Goal: Register for event/course

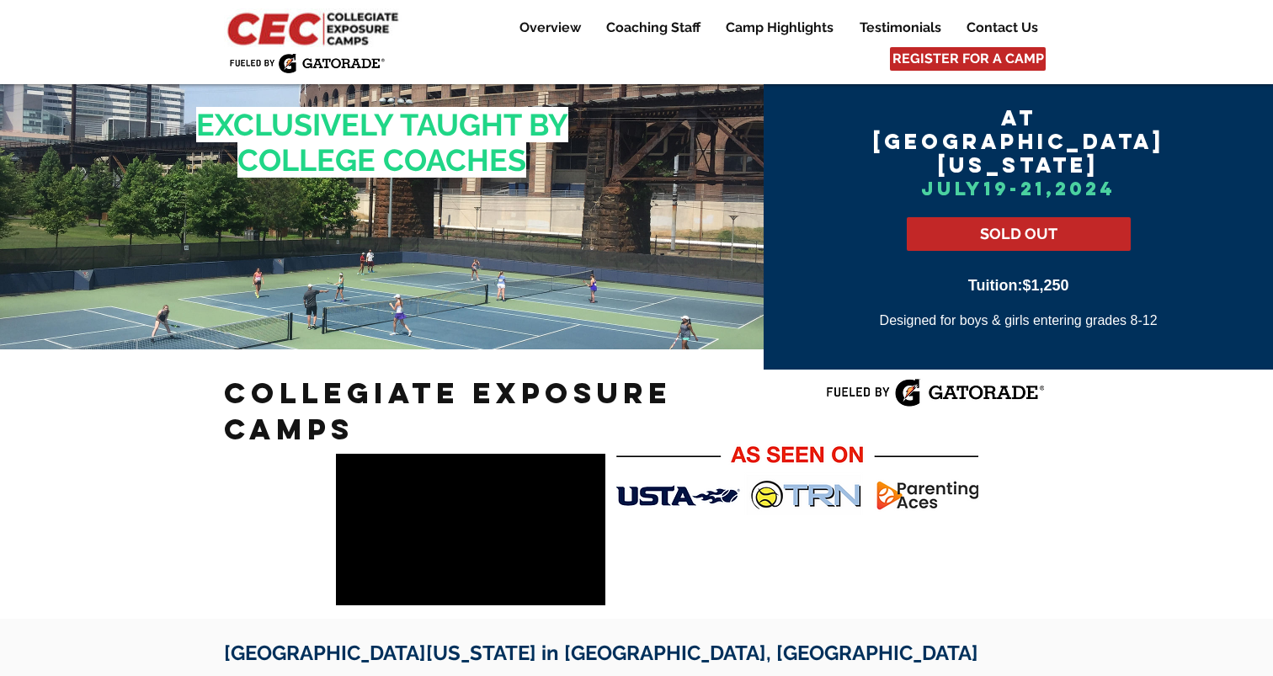
click at [286, 25] on img at bounding box center [315, 27] width 182 height 39
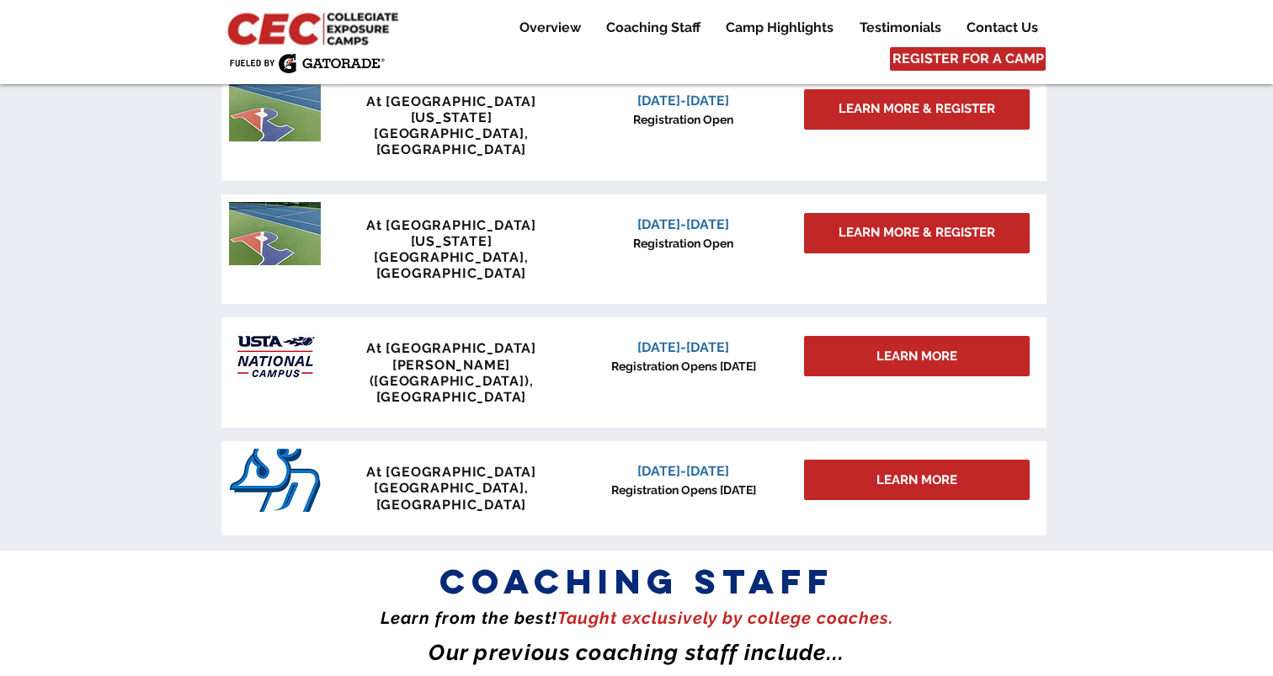
scroll to position [1586, 0]
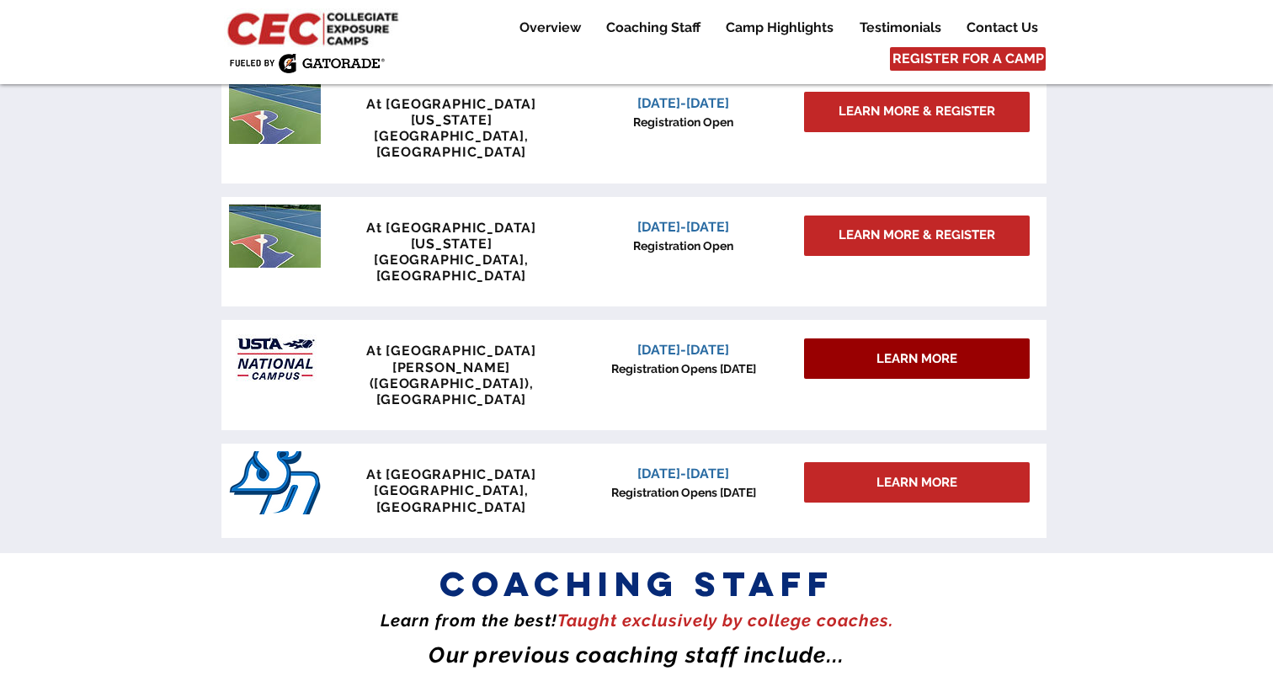
click at [900, 350] on span "LEARN MORE" at bounding box center [916, 359] width 81 height 18
click at [994, 216] on div "At University of Pennsylvania Philadelphia, PA June 27-29, 2025 Registration Op…" at bounding box center [633, 244] width 825 height 602
click at [911, 350] on span "LEARN MORE" at bounding box center [916, 359] width 81 height 18
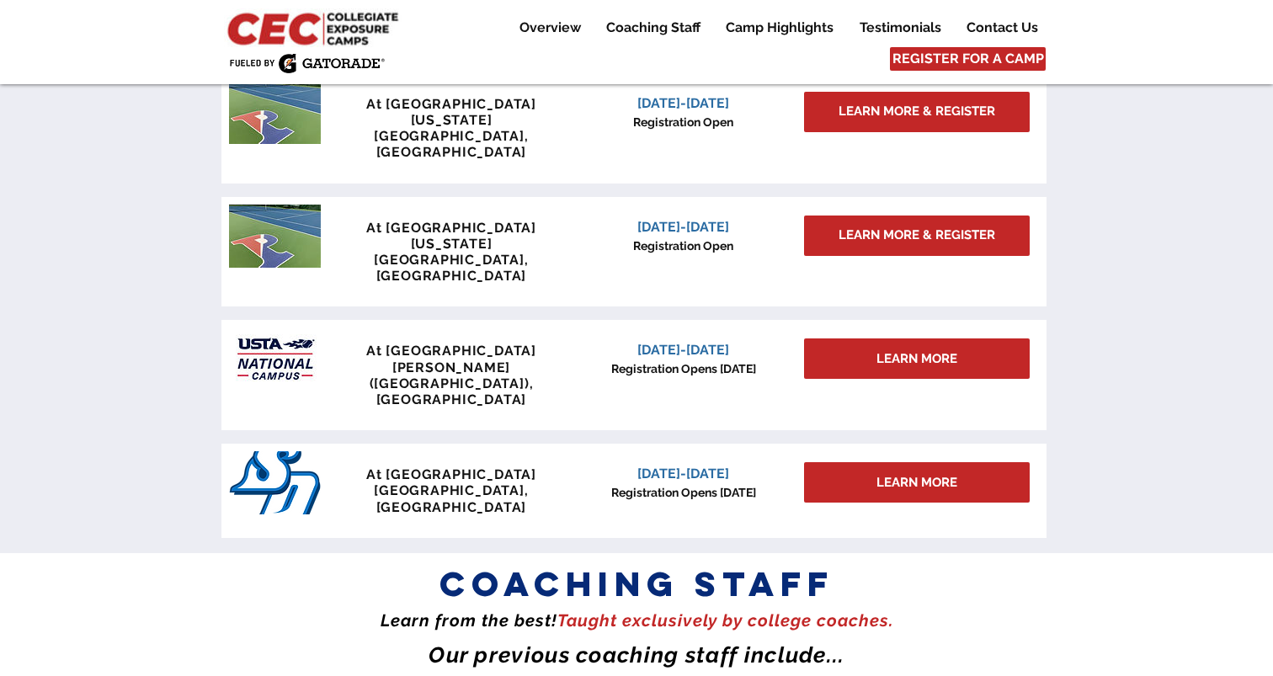
click at [1070, 229] on div at bounding box center [636, 218] width 1273 height 669
click at [943, 338] on div "LEARN MORE" at bounding box center [917, 358] width 226 height 40
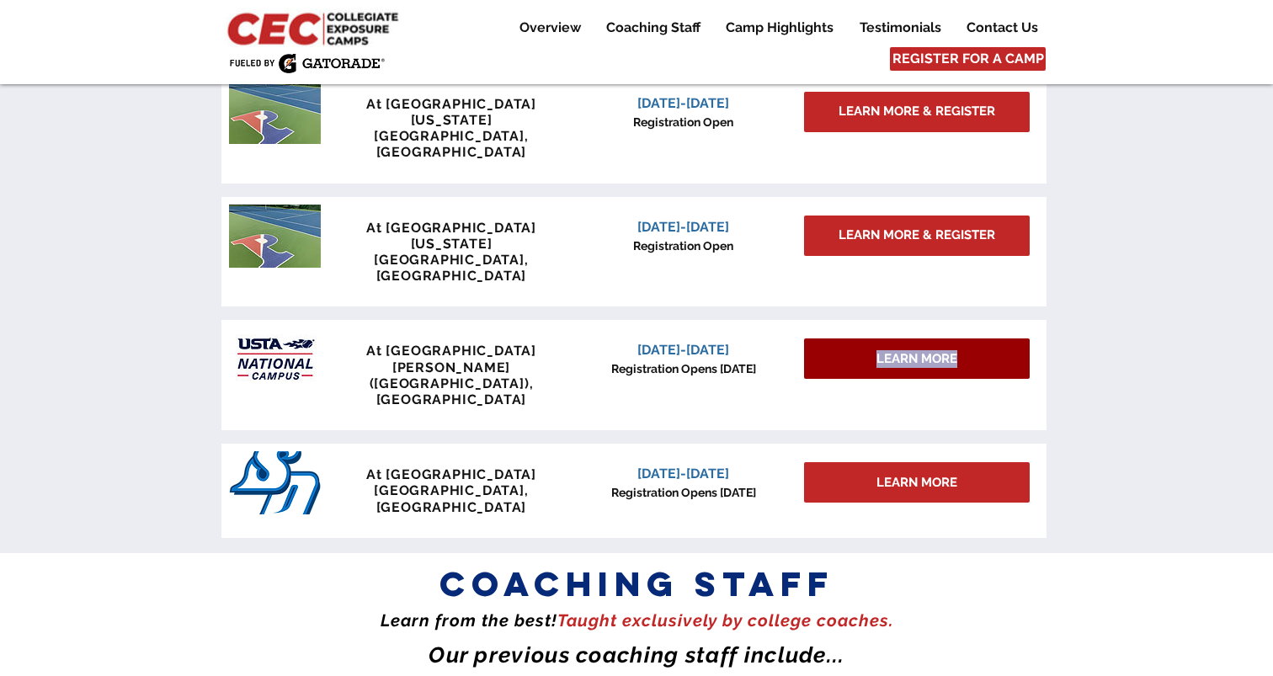
click at [943, 338] on div "LEARN MORE" at bounding box center [917, 358] width 226 height 40
click at [1000, 338] on div "LEARN MORE" at bounding box center [917, 358] width 226 height 40
click at [1110, 214] on div at bounding box center [636, 218] width 1273 height 669
click at [990, 338] on div "LEARN MORE" at bounding box center [917, 358] width 226 height 40
click at [929, 350] on span "LEARN MORE" at bounding box center [916, 359] width 81 height 18
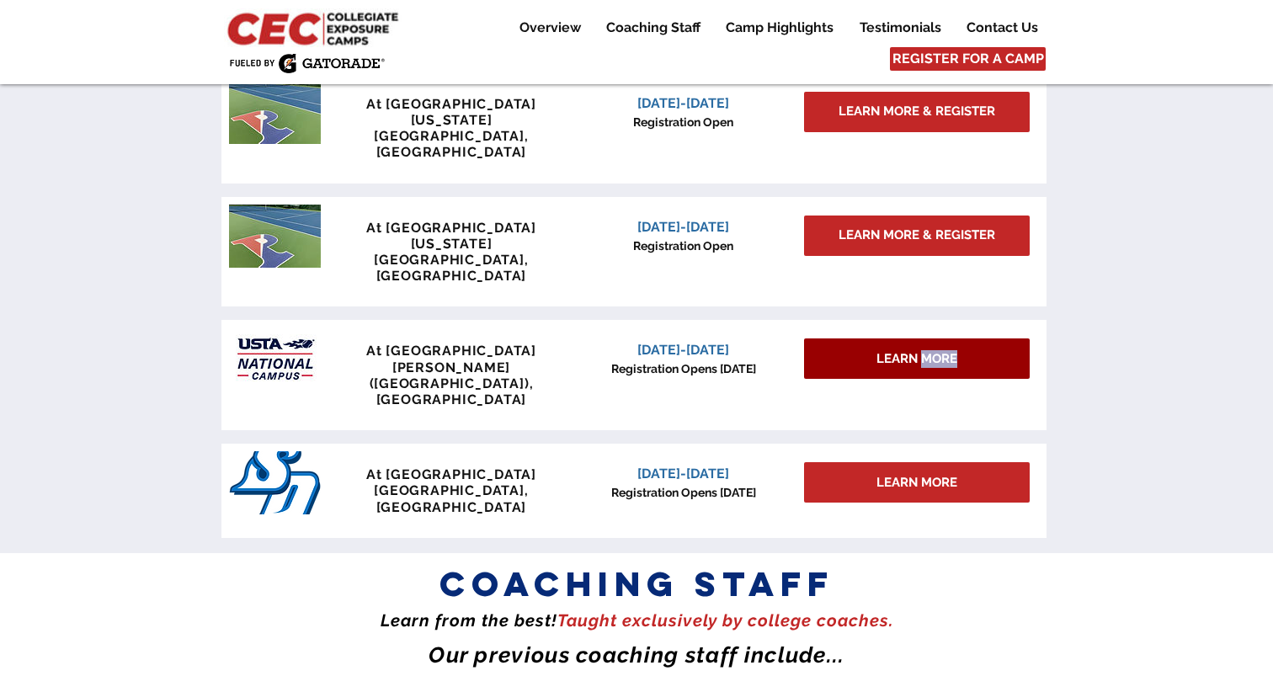
click at [929, 350] on span "LEARN MORE" at bounding box center [916, 359] width 81 height 18
drag, startPoint x: 929, startPoint y: 259, endPoint x: 940, endPoint y: 259, distance: 10.9
click at [929, 350] on span "LEARN MORE" at bounding box center [916, 359] width 81 height 18
click at [1052, 290] on div at bounding box center [636, 218] width 1273 height 669
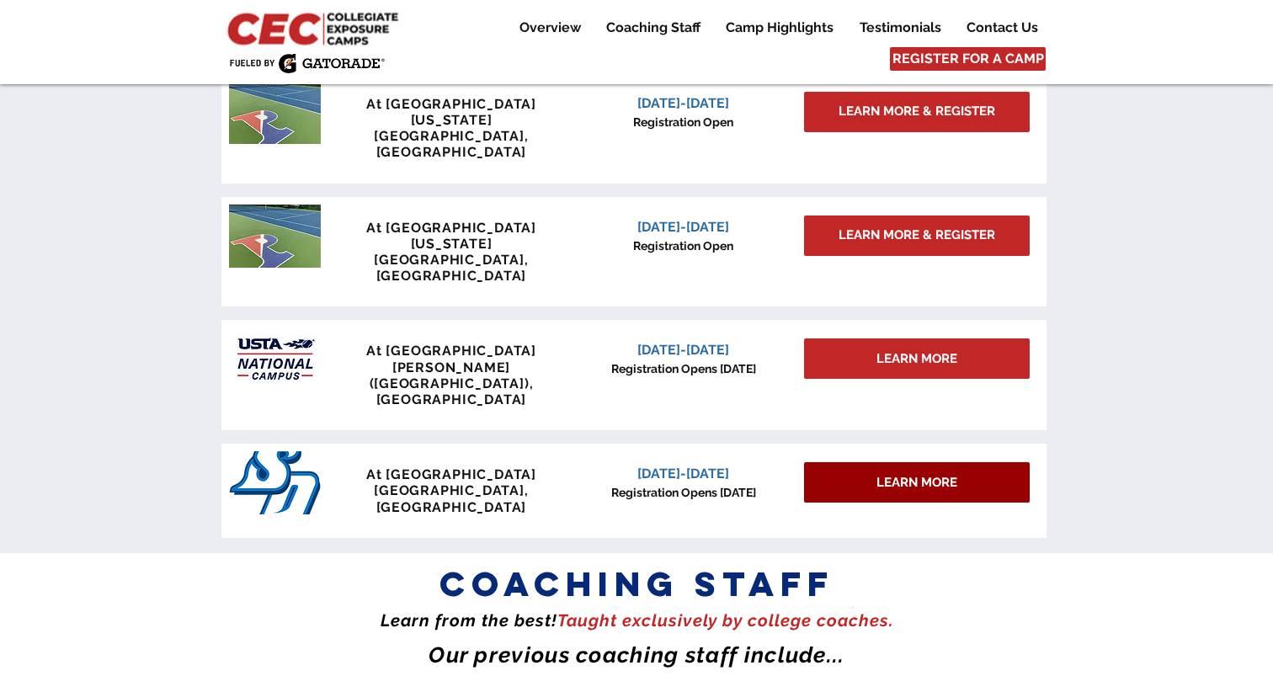
click at [929, 462] on div "LEARN MORE" at bounding box center [917, 482] width 226 height 40
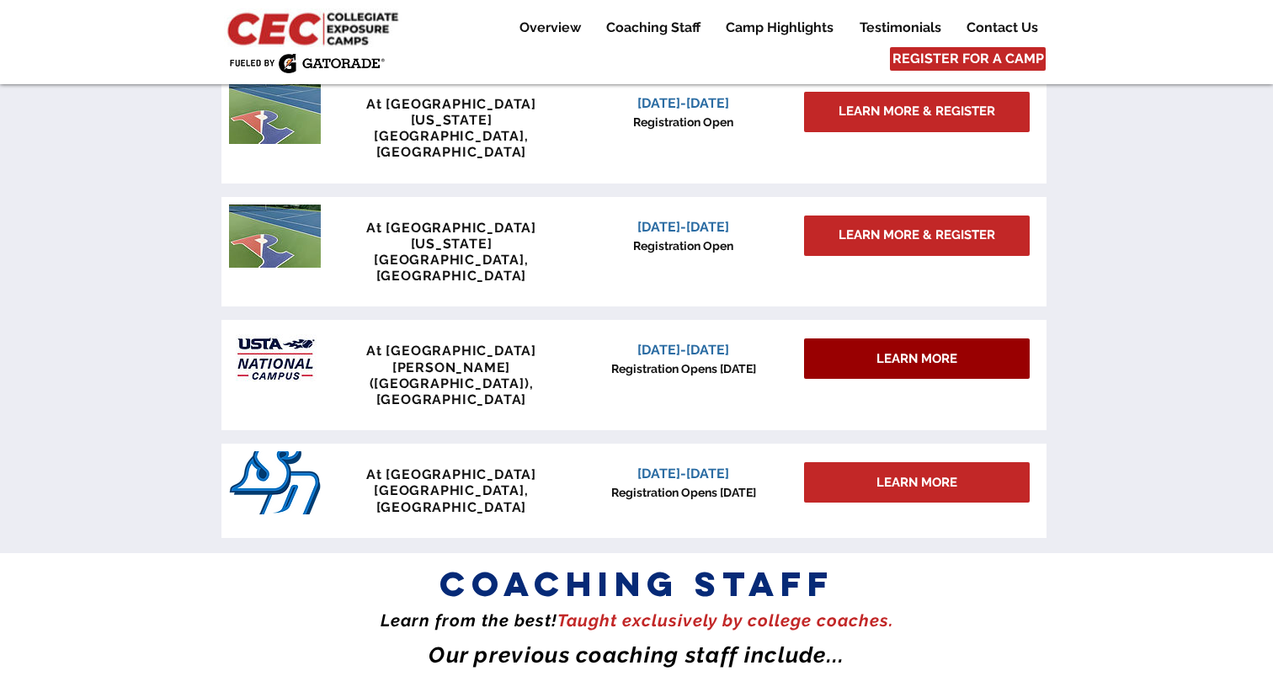
click at [931, 350] on span "LEARN MORE" at bounding box center [916, 359] width 81 height 18
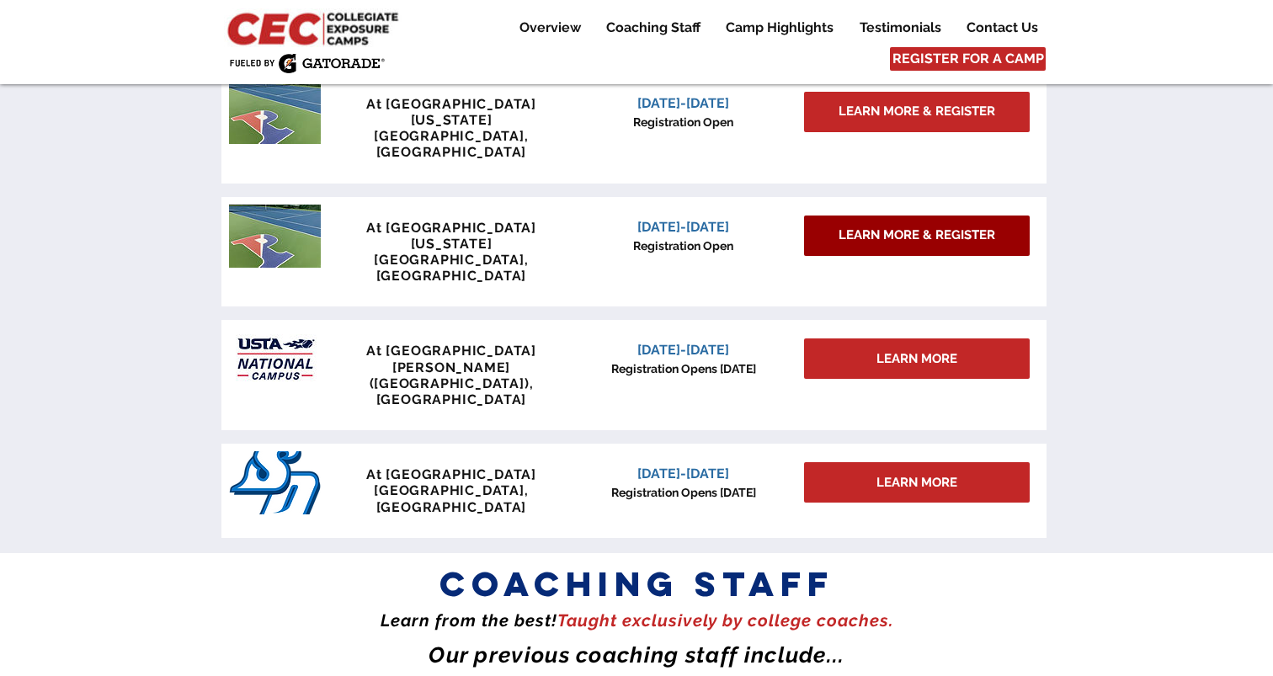
click at [941, 226] on span "LEARN MORE & REGISTER" at bounding box center [917, 235] width 157 height 18
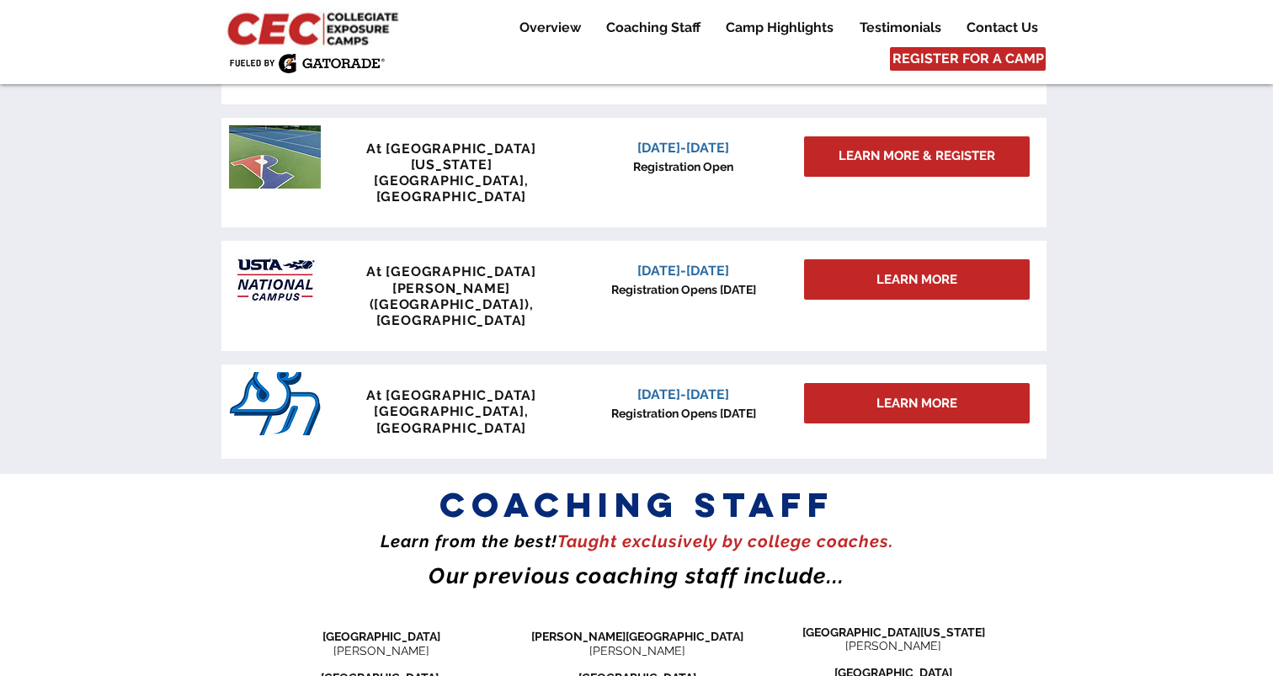
scroll to position [1664, 0]
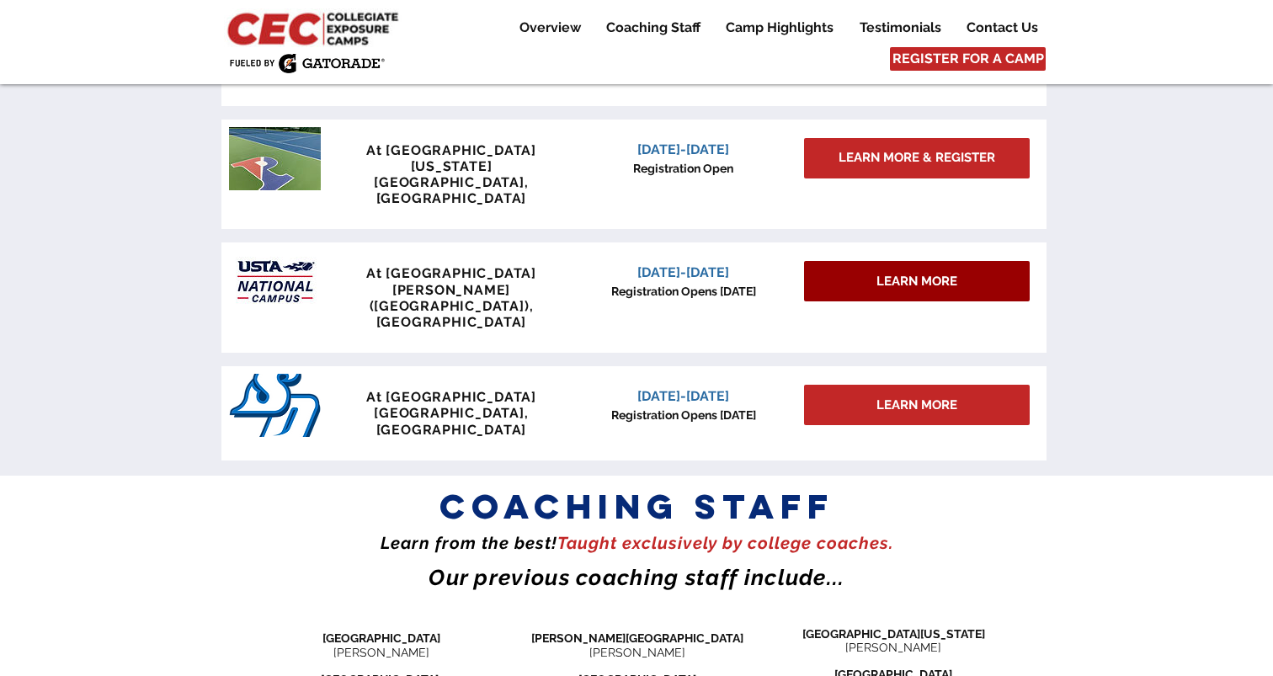
click at [918, 273] on span "LEARN MORE" at bounding box center [916, 282] width 81 height 18
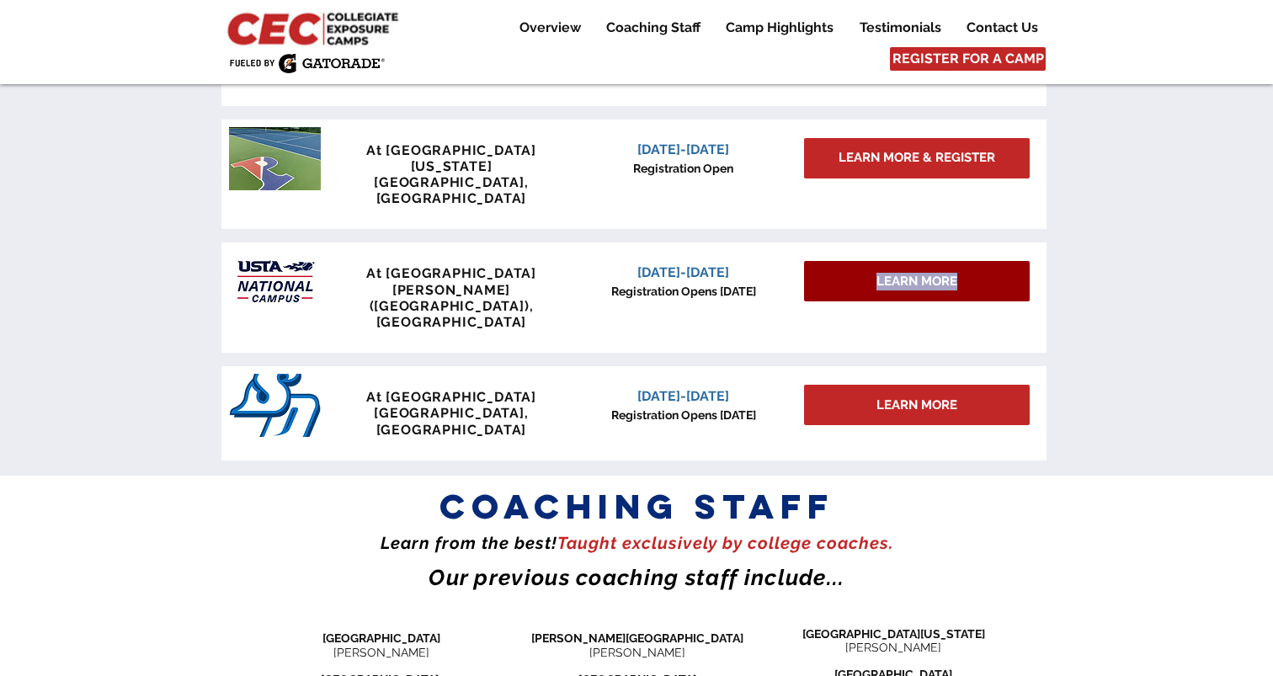
click at [918, 273] on span "LEARN MORE" at bounding box center [916, 282] width 81 height 18
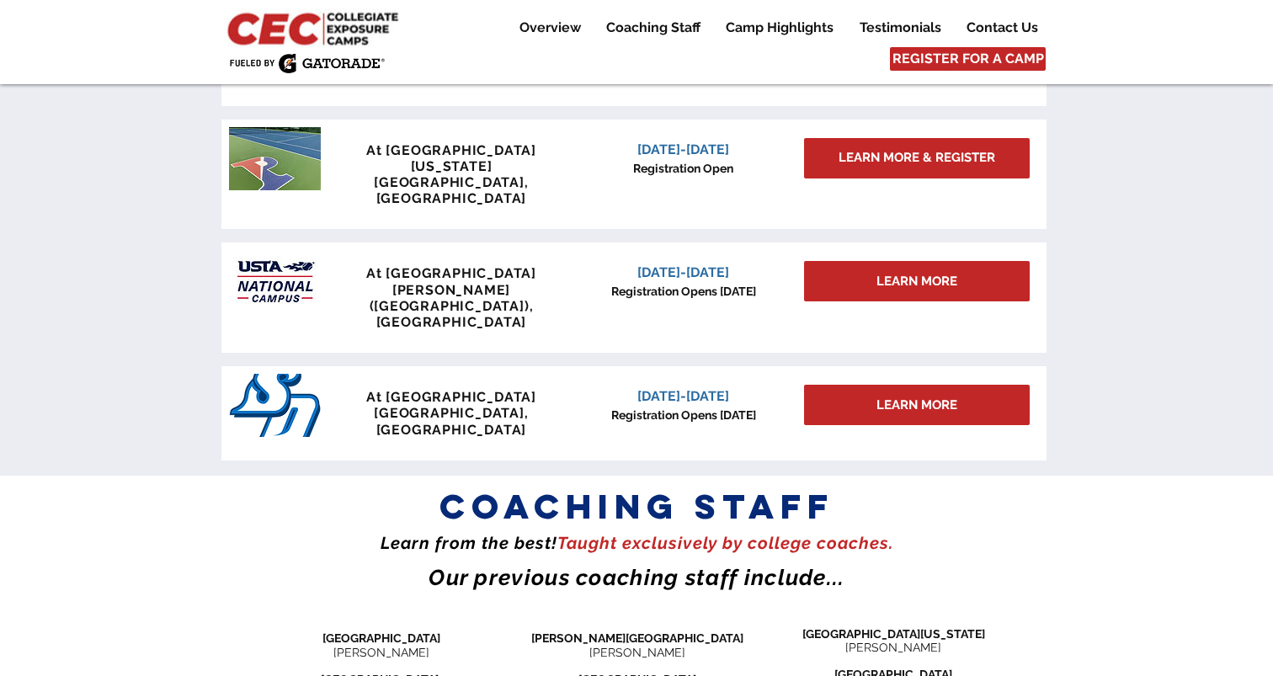
click at [1094, 224] on div at bounding box center [636, 140] width 1273 height 669
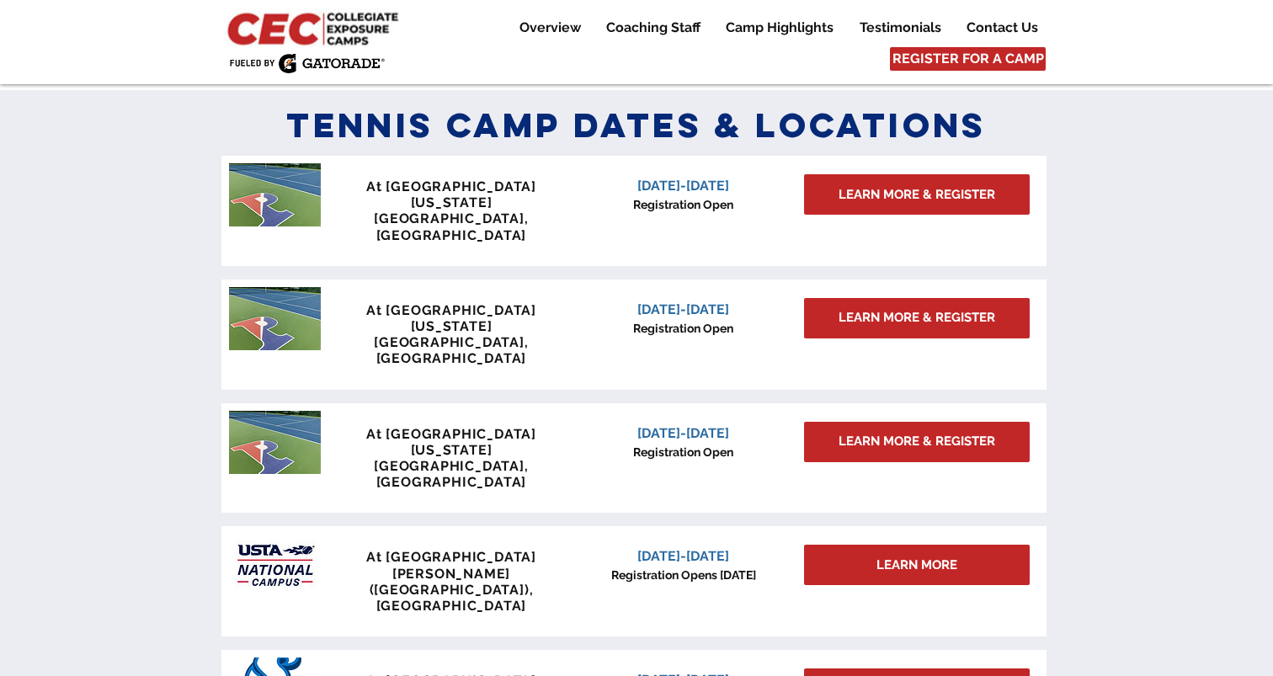
scroll to position [1392, 0]
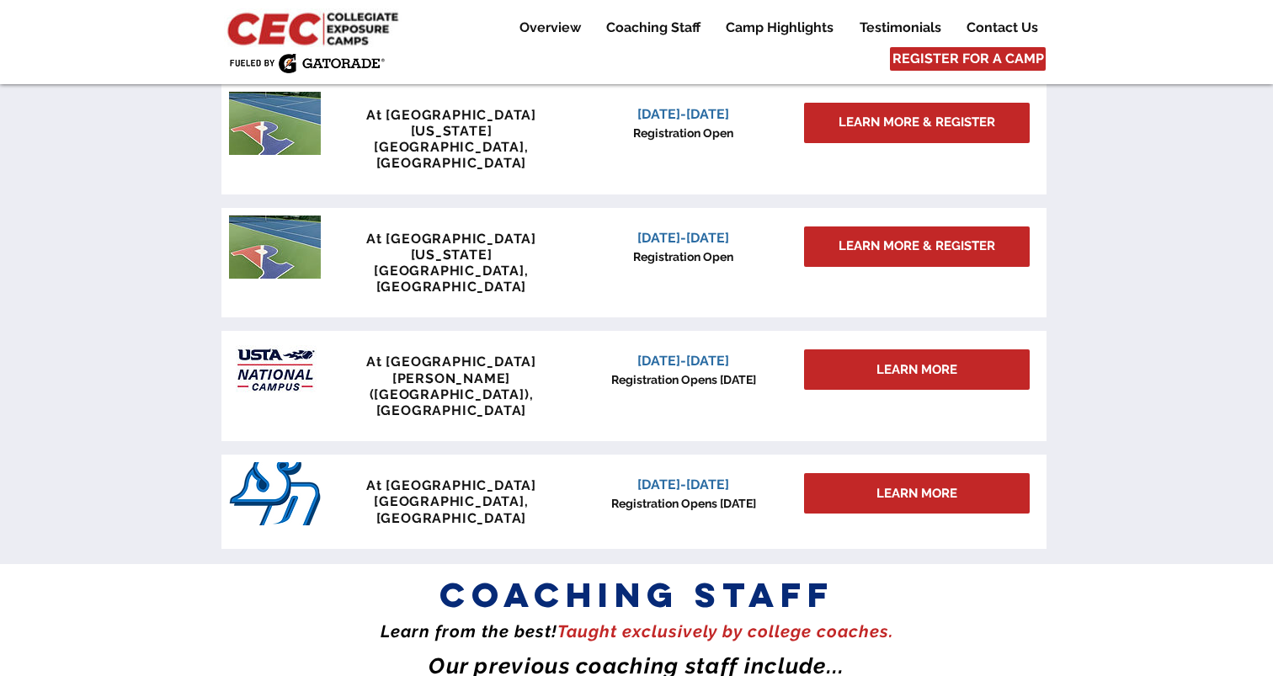
scroll to position [1565, 0]
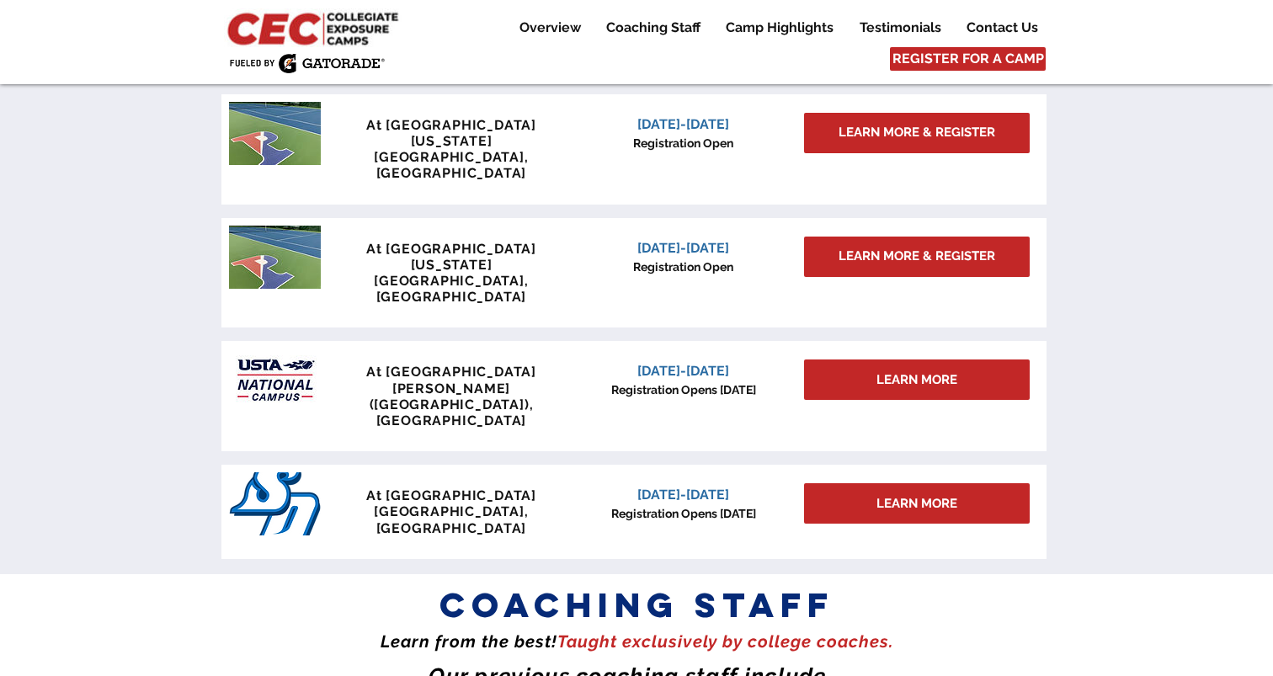
click at [1124, 384] on div at bounding box center [636, 239] width 1273 height 669
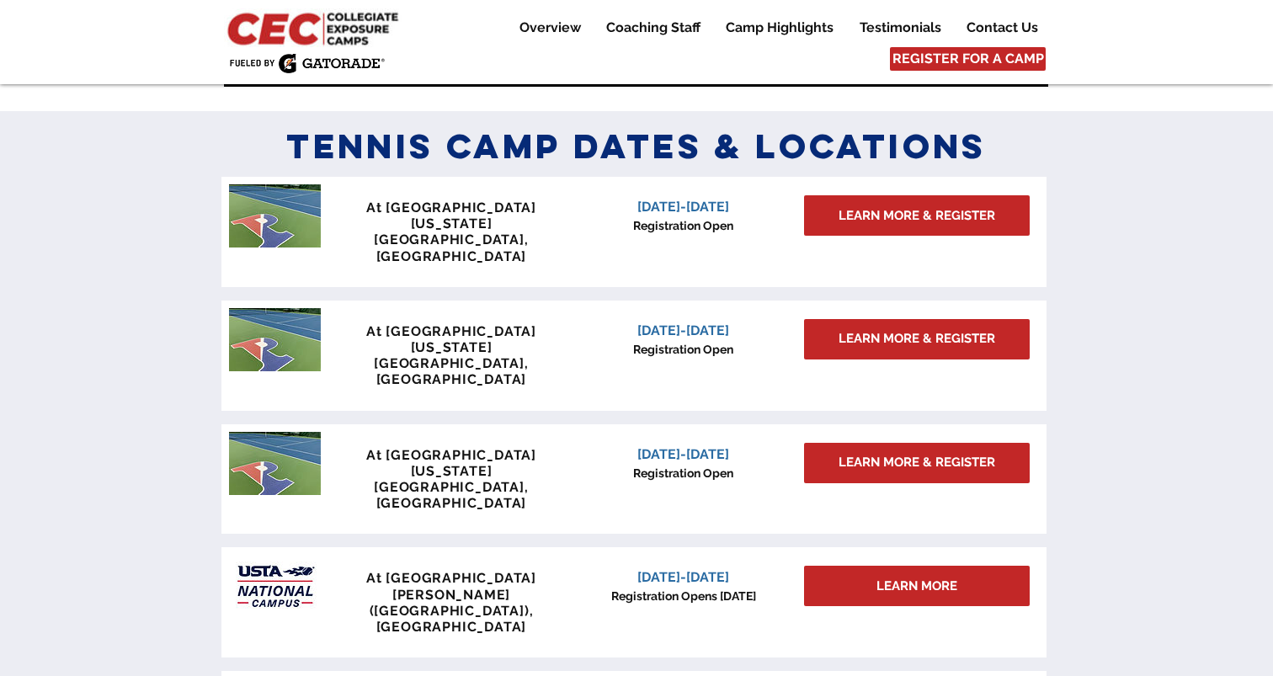
scroll to position [1364, 0]
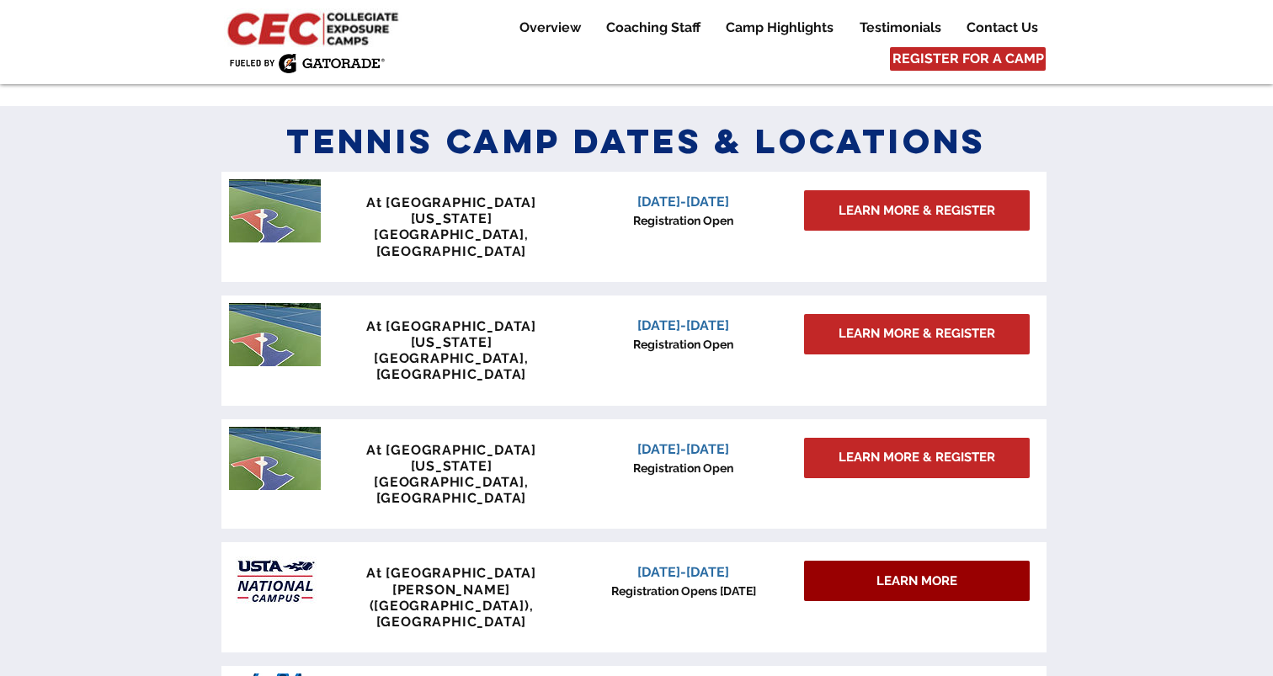
click at [928, 573] on span "LEARN MORE" at bounding box center [916, 582] width 81 height 18
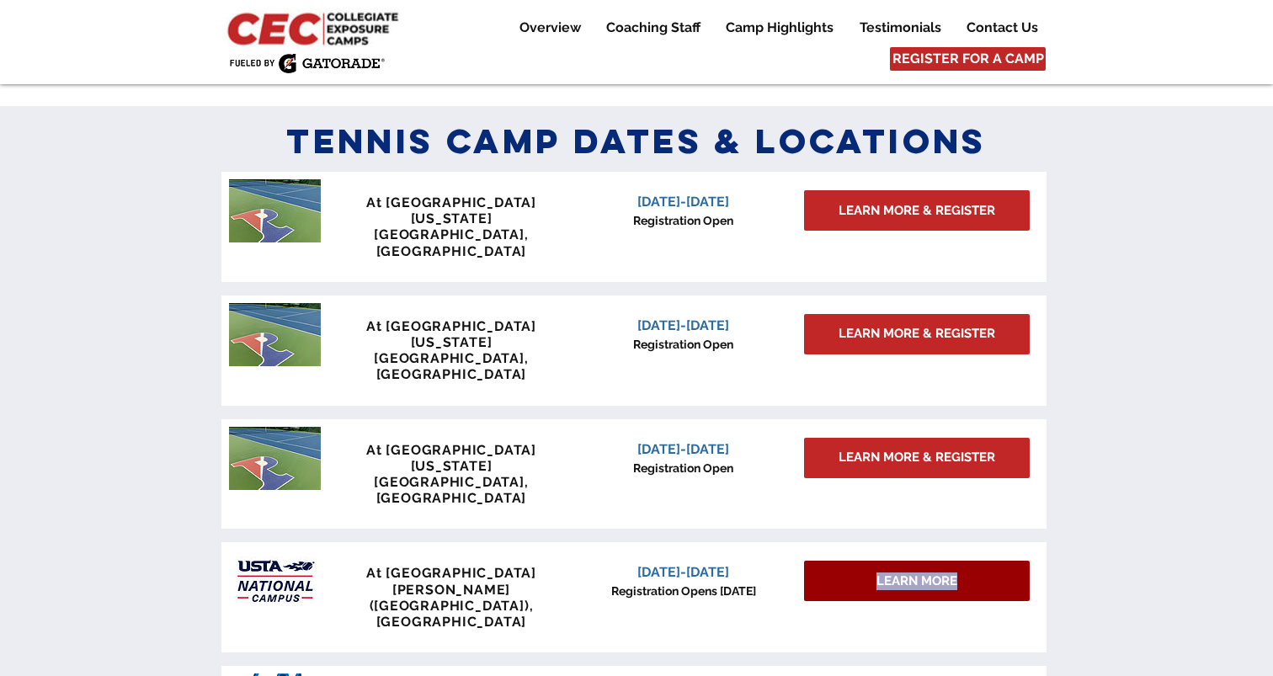
click at [940, 561] on div "LEARN MORE" at bounding box center [917, 581] width 226 height 40
click at [913, 573] on span "LEARN MORE" at bounding box center [916, 582] width 81 height 18
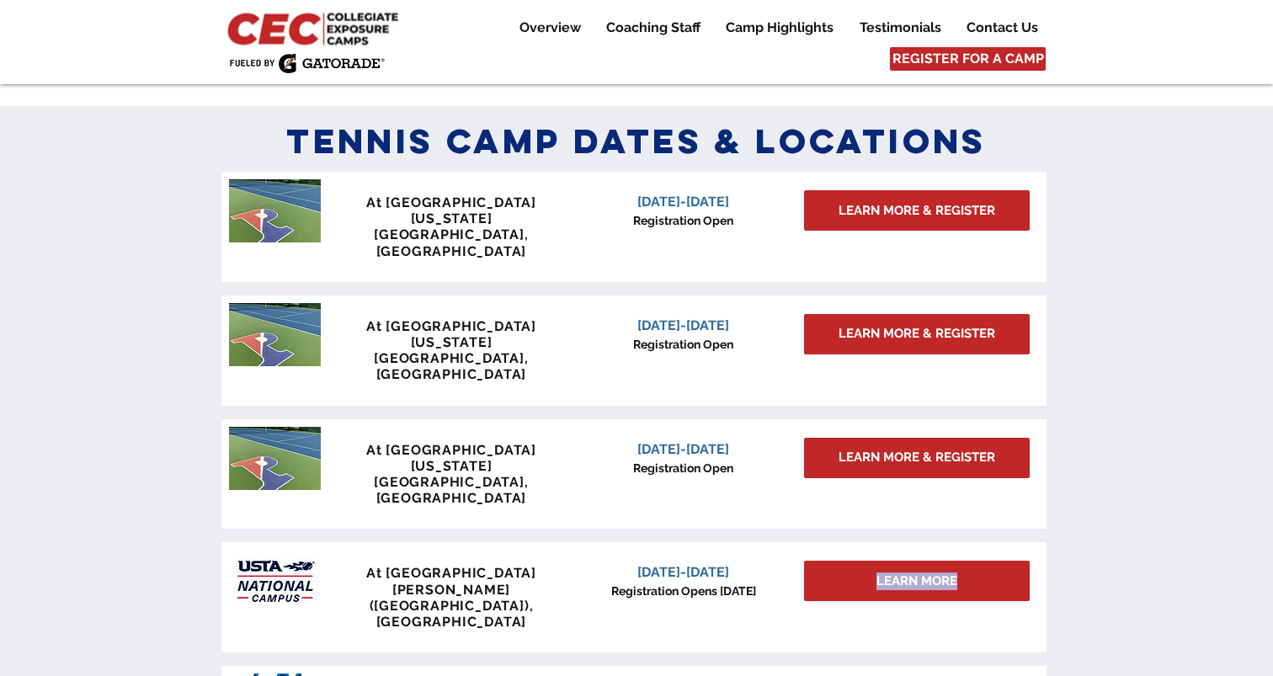
click at [1199, 406] on div at bounding box center [636, 440] width 1273 height 669
click at [968, 561] on div "LEARN MORE" at bounding box center [917, 581] width 226 height 40
click at [945, 573] on span "LEARN MORE" at bounding box center [916, 582] width 81 height 18
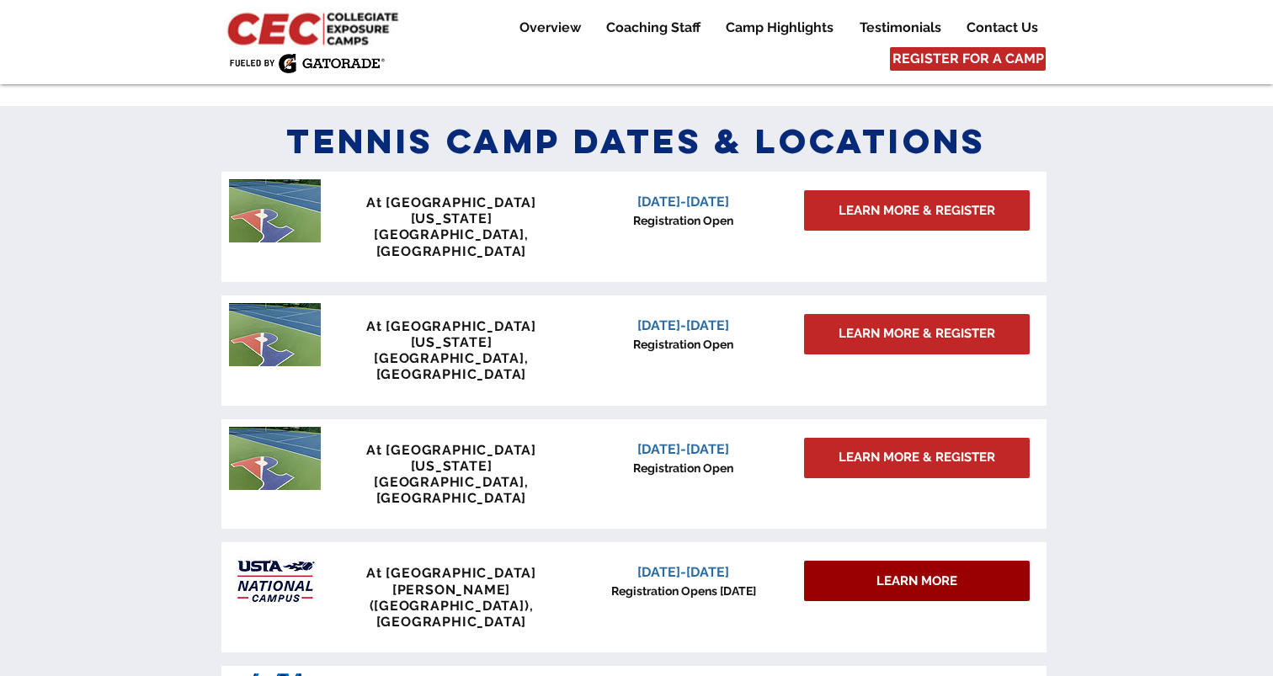
click at [935, 573] on span "LEARN MORE" at bounding box center [916, 582] width 81 height 18
click at [1030, 542] on div at bounding box center [633, 597] width 825 height 110
click at [1105, 410] on div at bounding box center [636, 440] width 1273 height 669
click at [1126, 269] on div at bounding box center [636, 440] width 1273 height 669
